Goal: Task Accomplishment & Management: Manage account settings

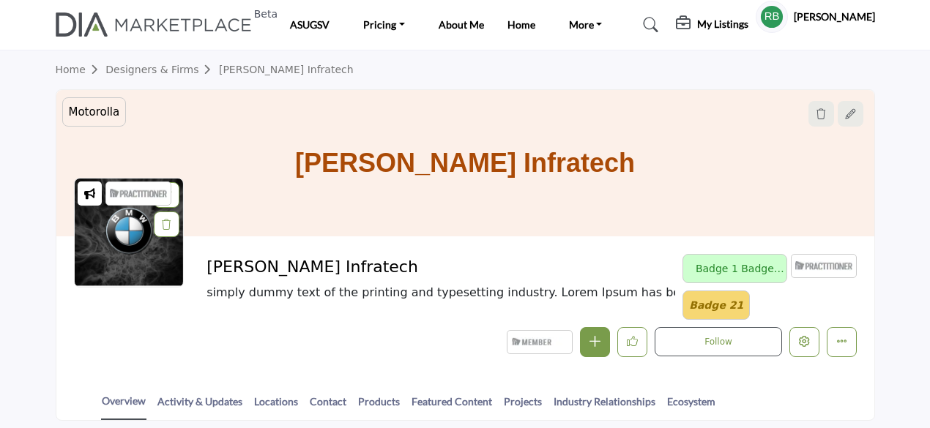
scroll to position [220, 0]
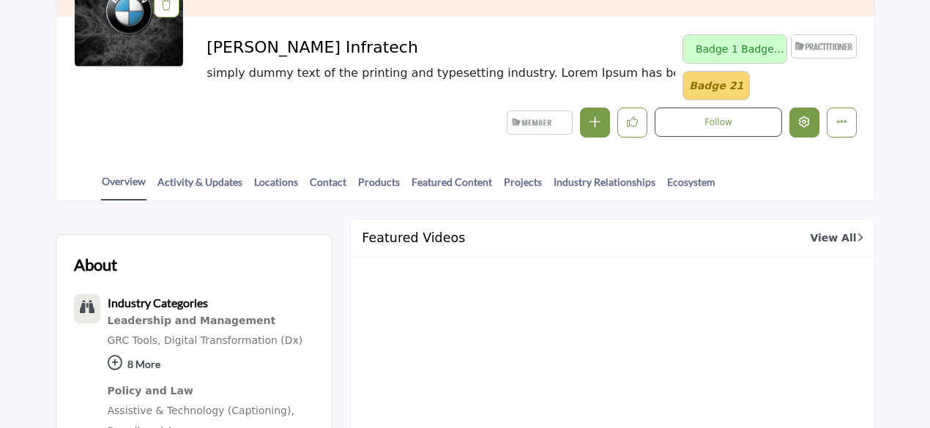
click at [805, 124] on icon "Edit company" at bounding box center [804, 121] width 11 height 11
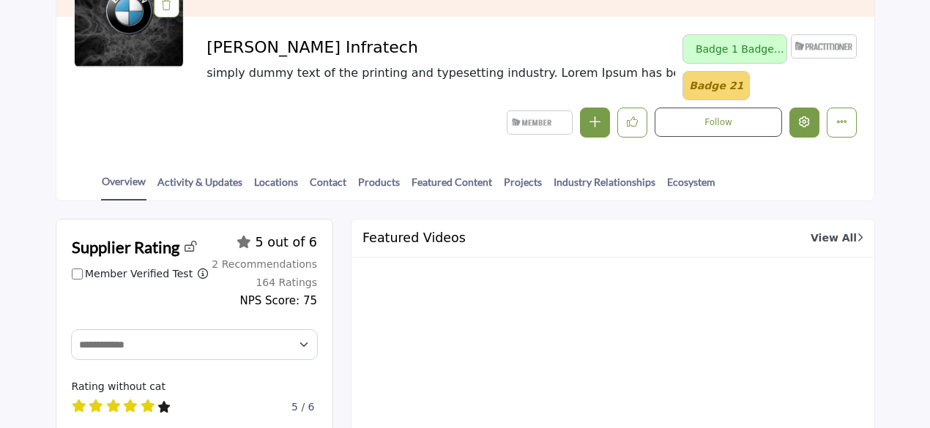
click at [804, 125] on icon "Edit company" at bounding box center [804, 121] width 11 height 11
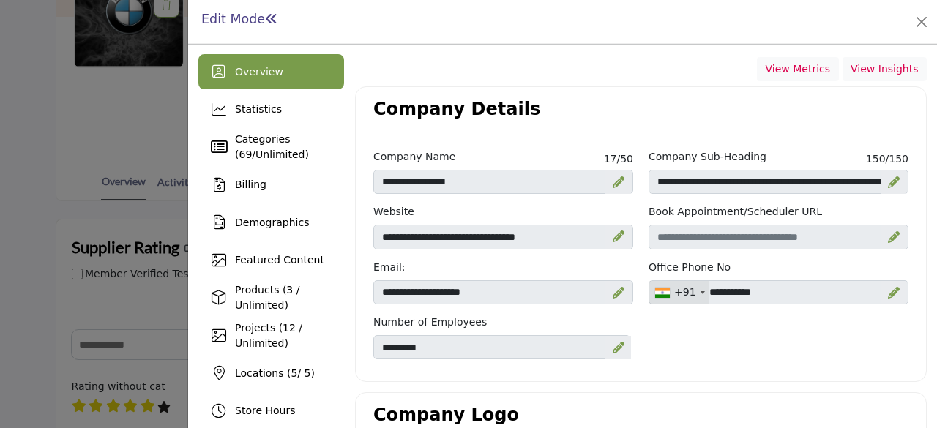
click at [606, 179] on div at bounding box center [619, 182] width 26 height 23
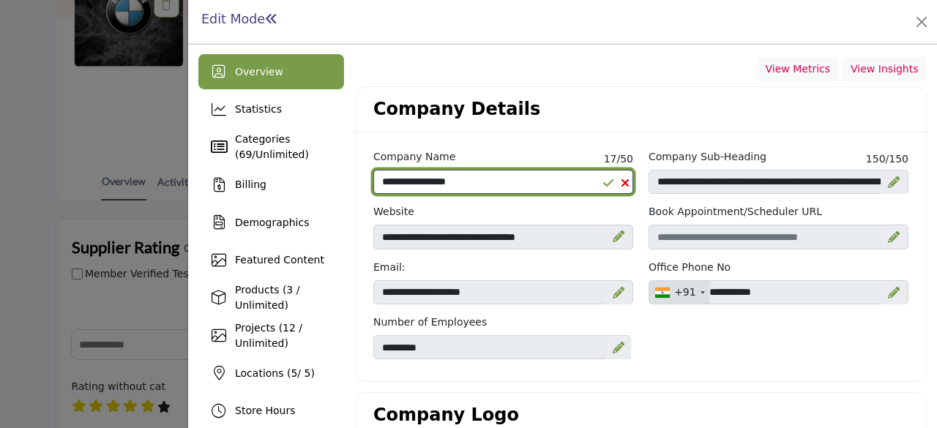
drag, startPoint x: 597, startPoint y: 182, endPoint x: 589, endPoint y: 185, distance: 8.6
click at [589, 185] on input "**********" at bounding box center [504, 182] width 260 height 25
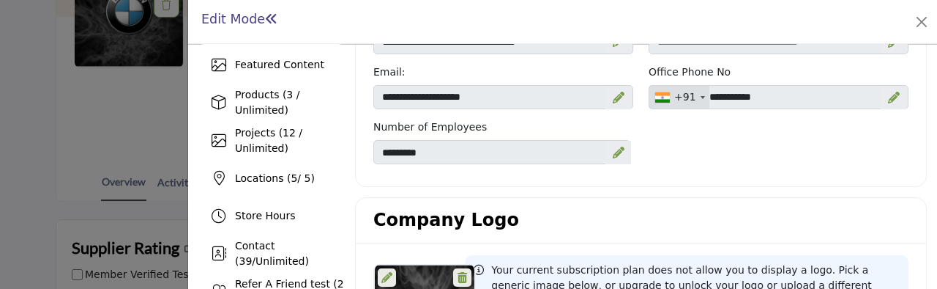
scroll to position [220, 0]
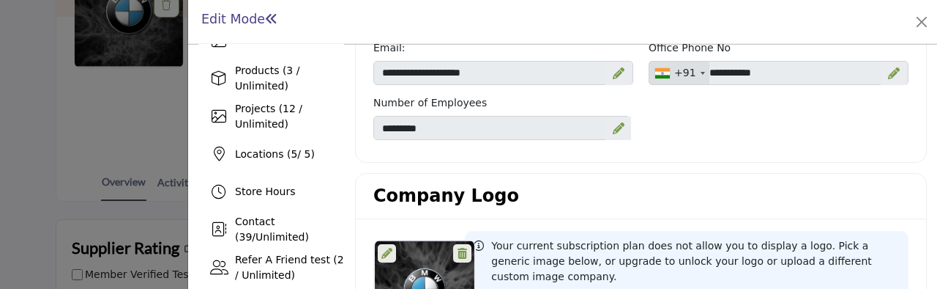
click at [617, 127] on icon at bounding box center [619, 128] width 12 height 12
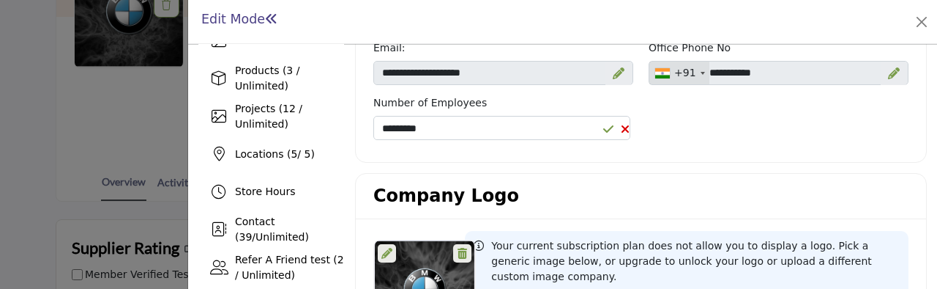
click at [604, 123] on icon at bounding box center [609, 129] width 10 height 12
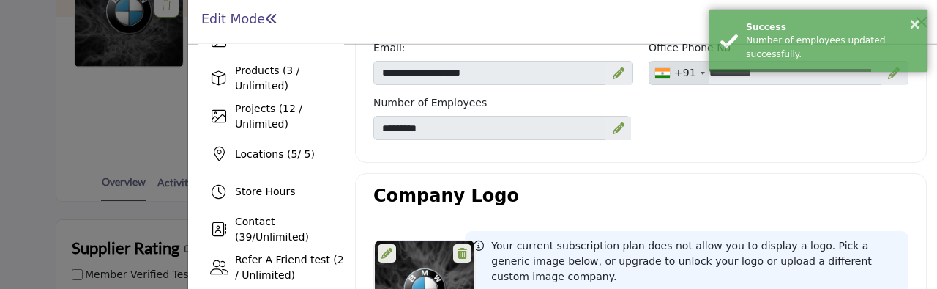
click at [613, 127] on icon at bounding box center [619, 128] width 12 height 12
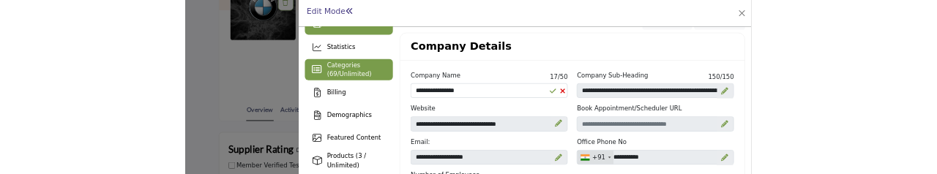
scroll to position [0, 0]
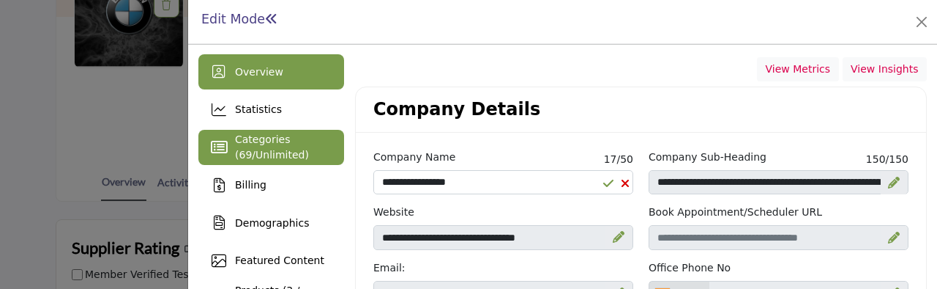
click at [264, 134] on span "Categories ( 69 / Unlimited )" at bounding box center [272, 146] width 74 height 27
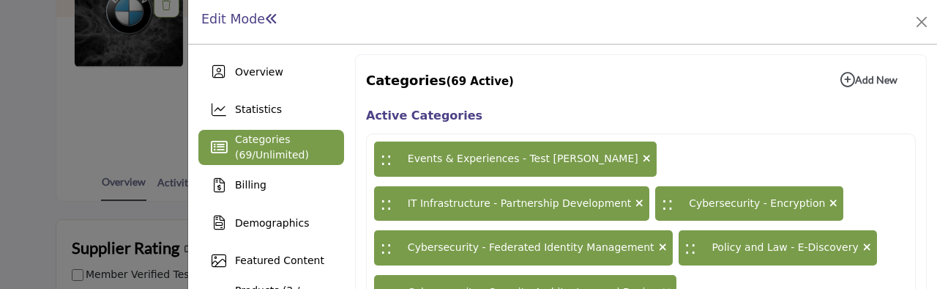
click at [276, 149] on span "Unlimited" at bounding box center [280, 155] width 49 height 12
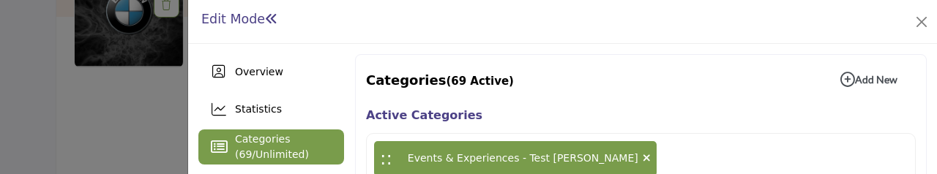
click at [252, 149] on span "69" at bounding box center [245, 155] width 13 height 12
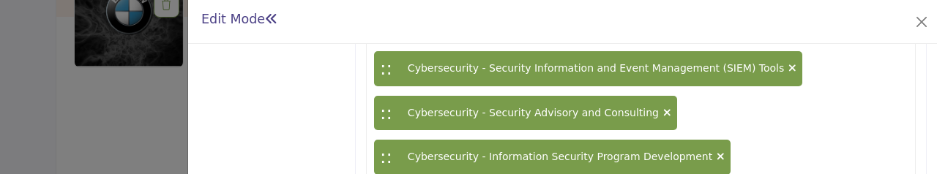
scroll to position [1099, 0]
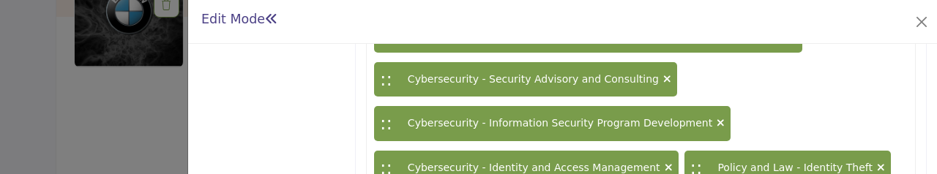
drag, startPoint x: 422, startPoint y: 75, endPoint x: 434, endPoint y: 119, distance: 45.5
click at [434, 135] on div ":: Events & Experiences - Test rajdip :: IT Infrastructure - Partnership Develo…" at bounding box center [641, 148] width 550 height 2226
drag, startPoint x: 375, startPoint y: 75, endPoint x: 430, endPoint y: 103, distance: 61.3
click at [431, 106] on div ":: Events & Experiences - Test rajdip :: IT Infrastructure - Partnership Develo…" at bounding box center [641, 148] width 550 height 2226
drag, startPoint x: 557, startPoint y: 75, endPoint x: 546, endPoint y: 130, distance: 56.0
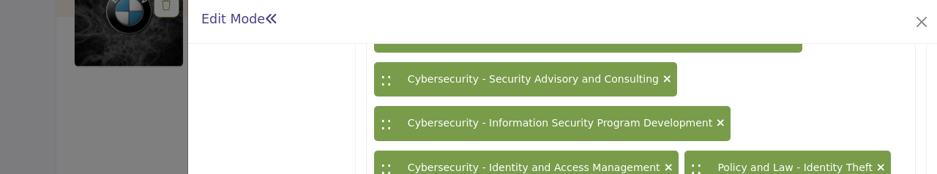
click at [545, 138] on div ":: Events & Experiences - Test rajdip :: IT Infrastructure - Partnership Develo…" at bounding box center [641, 148] width 550 height 2226
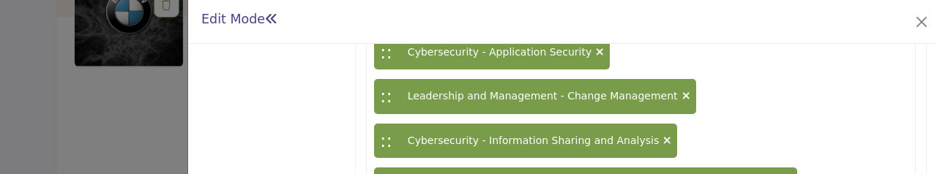
scroll to position [1908, 0]
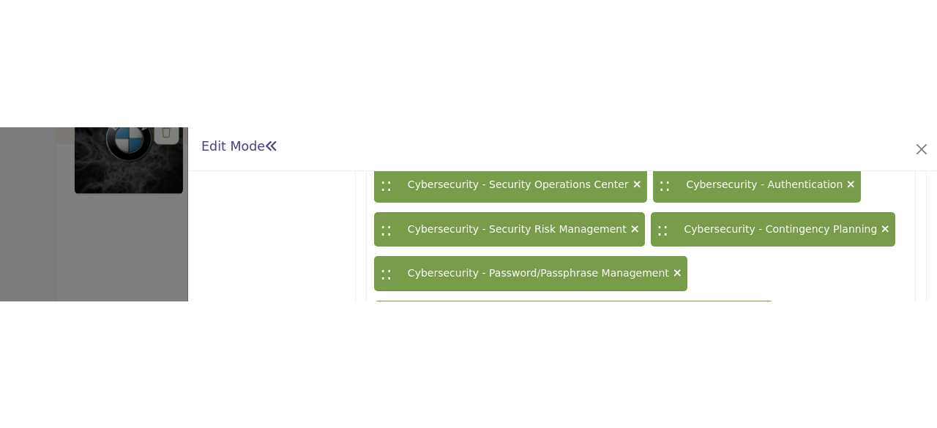
scroll to position [809, 0]
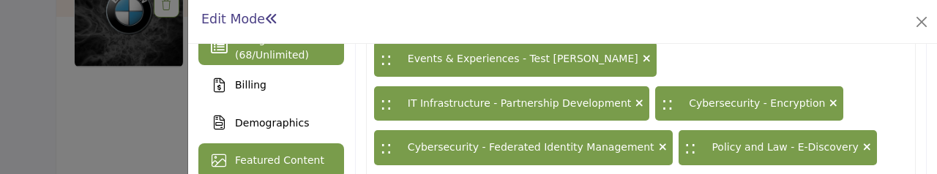
scroll to position [77, 0]
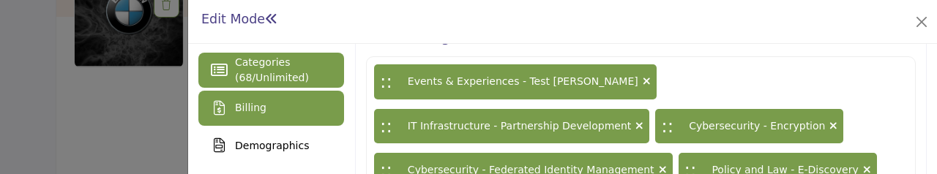
click at [283, 111] on div "Billing" at bounding box center [271, 108] width 146 height 35
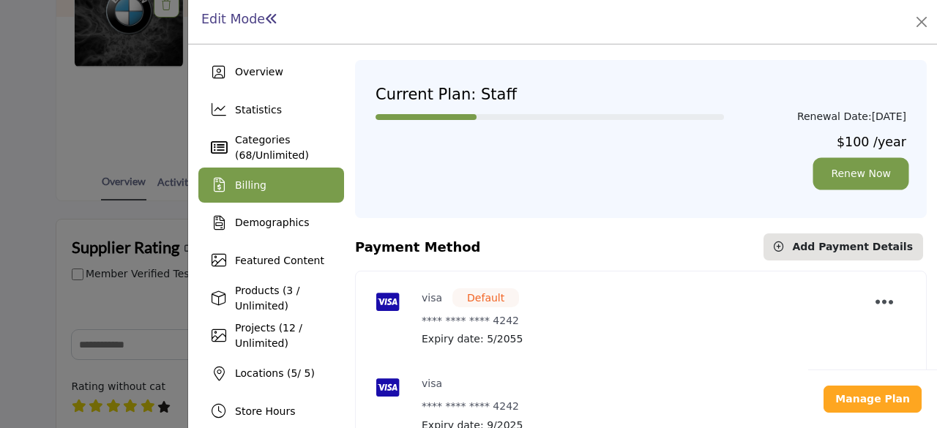
click at [866, 182] on link "Renew Now" at bounding box center [861, 173] width 91 height 27
click at [882, 300] on icon "Payment Options" at bounding box center [885, 302] width 18 height 21
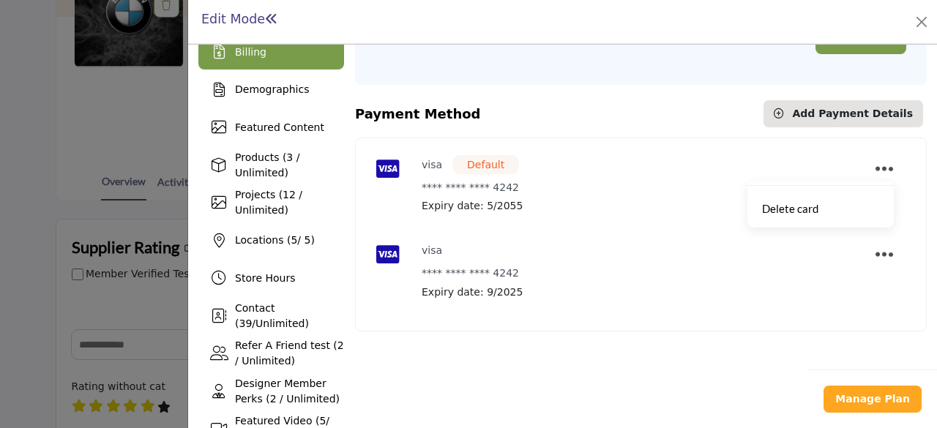
scroll to position [146, 0]
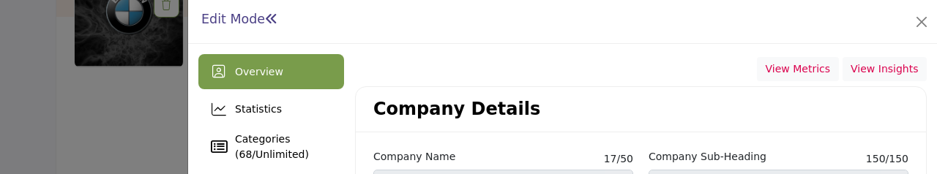
scroll to position [73, 0]
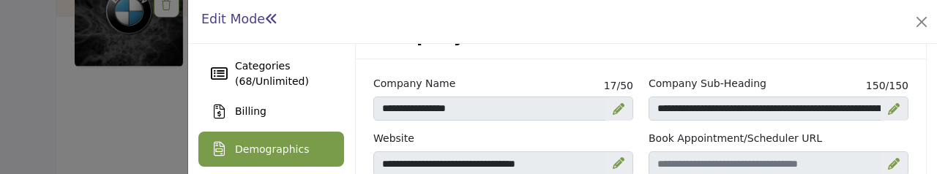
click at [264, 149] on span "Demographics" at bounding box center [272, 150] width 74 height 12
